Goal: Task Accomplishment & Management: Use online tool/utility

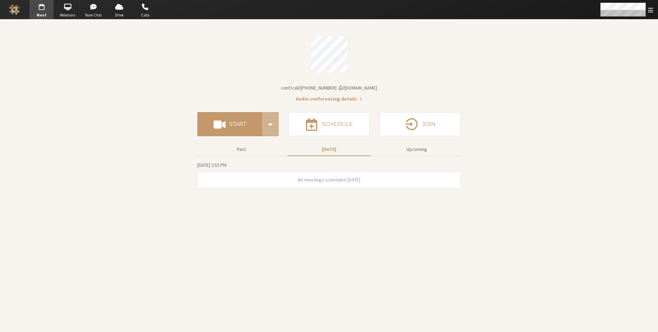
click at [198, 126] on button "Start" at bounding box center [229, 124] width 65 height 24
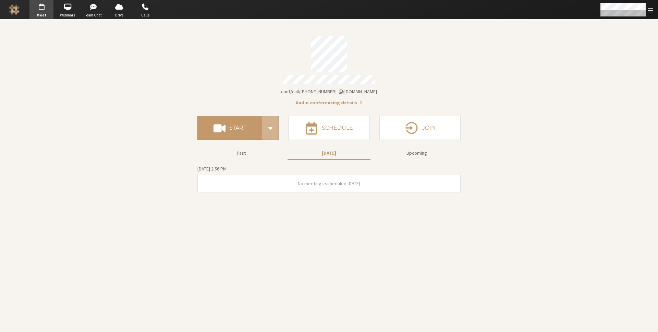
click at [232, 94] on section "Meeting link iotum.callbridge.rocks/conf/call/8256137 Audio conferencing details" at bounding box center [328, 69] width 263 height 75
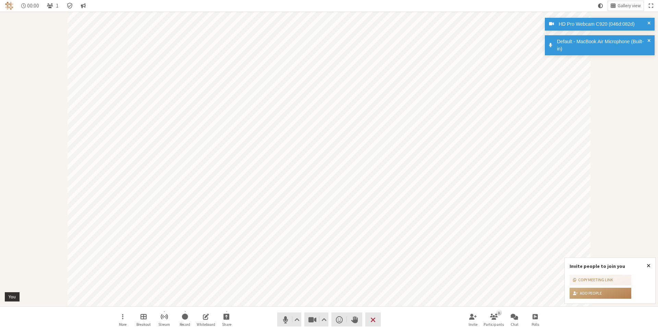
click at [644, 105] on div "Participant" at bounding box center [329, 159] width 658 height 294
